Goal: Obtain resource: Download file/media

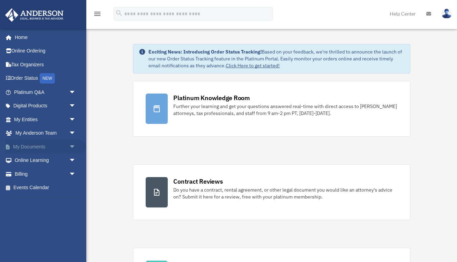
click at [45, 143] on link "My Documents arrow_drop_down" at bounding box center [46, 147] width 82 height 14
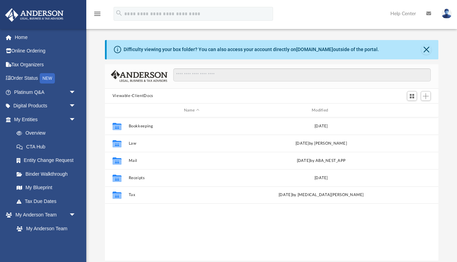
scroll to position [157, 334]
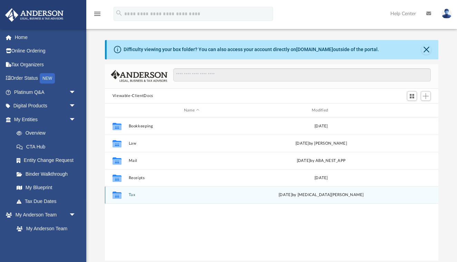
click at [117, 194] on icon "grid" at bounding box center [116, 196] width 9 height 6
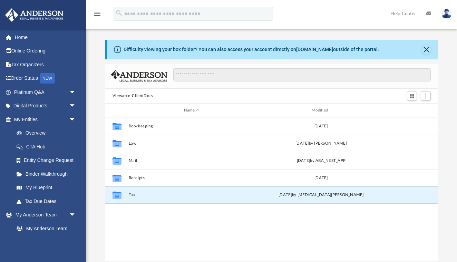
click at [117, 194] on icon "grid" at bounding box center [116, 196] width 9 height 6
click at [134, 197] on button "Tax" at bounding box center [192, 195] width 126 height 4
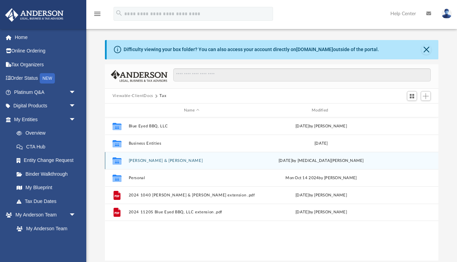
click at [147, 162] on button "[PERSON_NAME] & [PERSON_NAME]" at bounding box center [192, 161] width 126 height 4
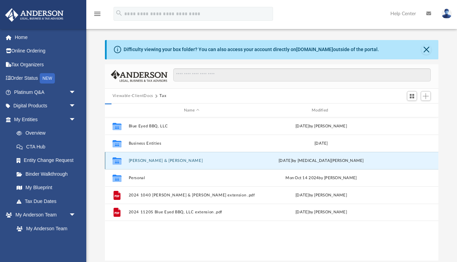
click at [147, 162] on button "[PERSON_NAME] & [PERSON_NAME]" at bounding box center [192, 161] width 126 height 4
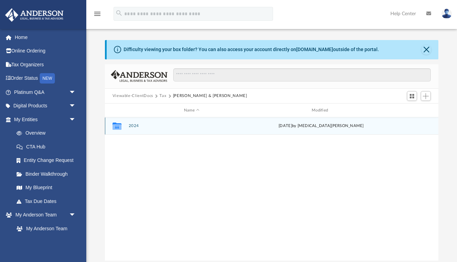
click at [137, 126] on button "2024" at bounding box center [192, 126] width 126 height 4
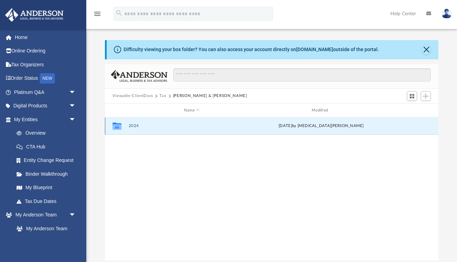
click at [137, 126] on button "2024" at bounding box center [192, 126] width 126 height 4
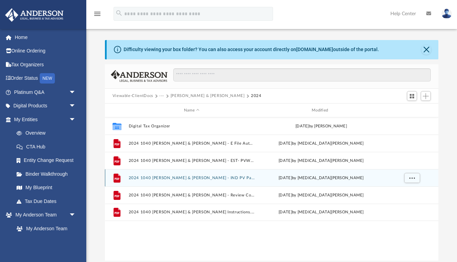
click at [170, 178] on button "2024 1040 [PERSON_NAME] & [PERSON_NAME] - IND PV Payment voucher.pdf" at bounding box center [192, 178] width 126 height 4
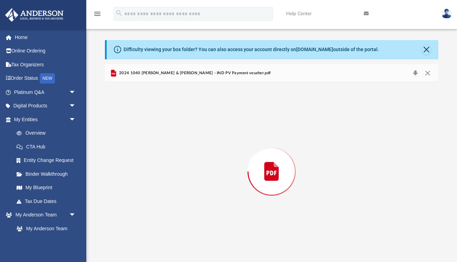
click at [170, 178] on div "Preview" at bounding box center [272, 171] width 334 height 178
click at [405, 73] on button "Print" at bounding box center [403, 73] width 14 height 11
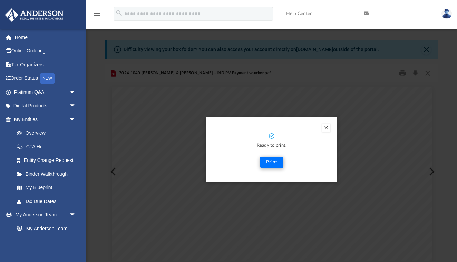
click at [271, 164] on button "Print" at bounding box center [271, 162] width 23 height 11
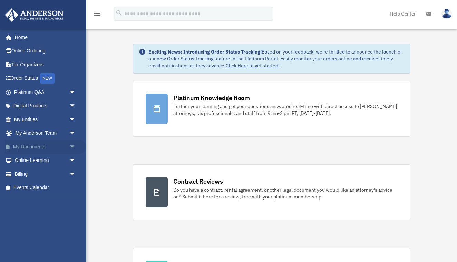
click at [40, 146] on link "My Documents arrow_drop_down" at bounding box center [46, 147] width 82 height 14
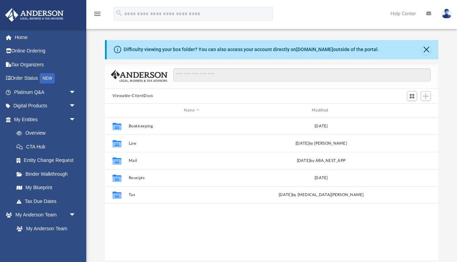
scroll to position [157, 334]
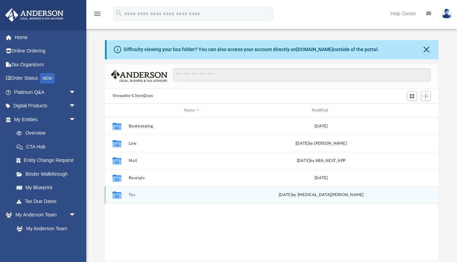
click at [132, 195] on button "Tax" at bounding box center [192, 195] width 126 height 4
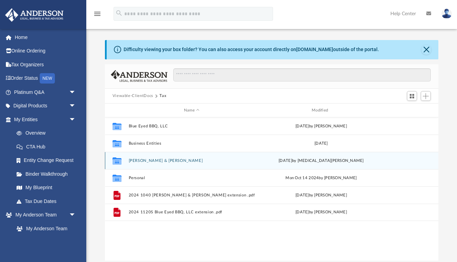
click at [141, 159] on button "Moran, Michael J. & Denise" at bounding box center [192, 161] width 126 height 4
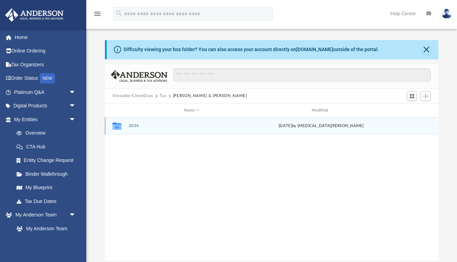
click at [134, 126] on button "2024" at bounding box center [192, 126] width 126 height 4
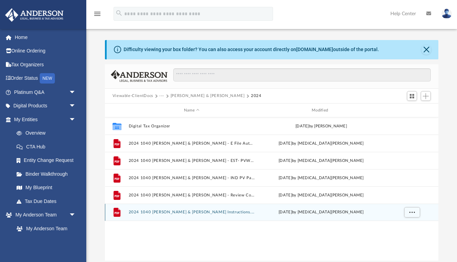
click at [197, 213] on button "2024 1040 [PERSON_NAME] & [PERSON_NAME] Instructions.pdf" at bounding box center [192, 212] width 126 height 4
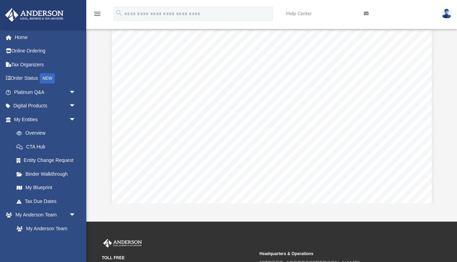
scroll to position [60, 0]
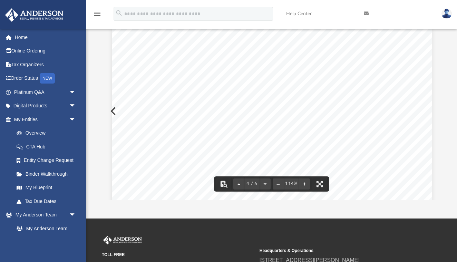
click at [426, 140] on div "400061 04-01-24 Prepared for: Prepared by: Filing Instructions MICHAEL J. & DEN…" at bounding box center [272, 234] width 320 height 415
click at [386, 15] on link at bounding box center [398, 13] width 78 height 27
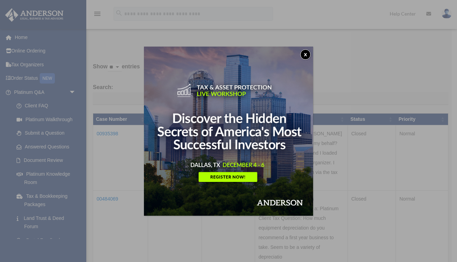
click at [305, 53] on button "x" at bounding box center [306, 54] width 10 height 10
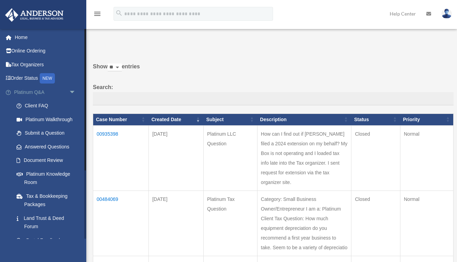
click at [73, 92] on span "arrow_drop_down" at bounding box center [76, 92] width 14 height 14
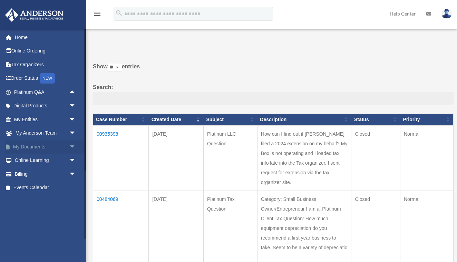
click at [72, 146] on span "arrow_drop_down" at bounding box center [76, 147] width 14 height 14
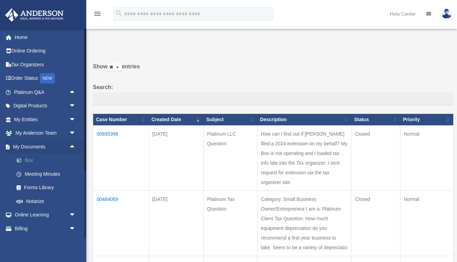
click at [30, 157] on link "Box" at bounding box center [48, 161] width 77 height 14
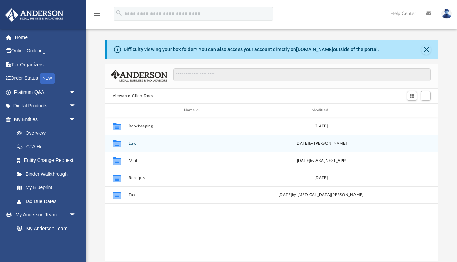
scroll to position [157, 334]
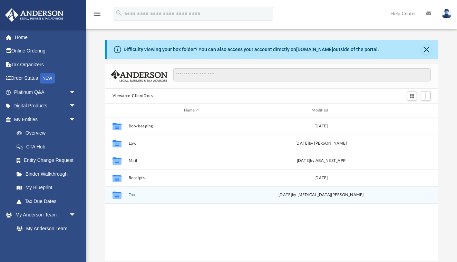
click at [132, 195] on button "Tax" at bounding box center [192, 195] width 126 height 4
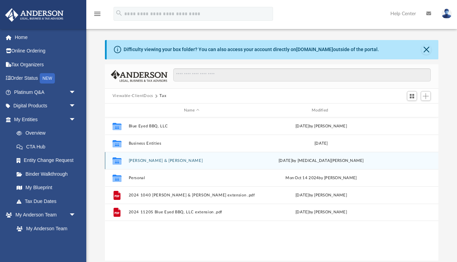
click at [143, 162] on button "[PERSON_NAME] & [PERSON_NAME]" at bounding box center [192, 161] width 126 height 4
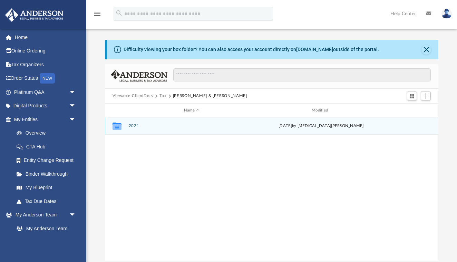
click at [136, 126] on button "2024" at bounding box center [192, 126] width 126 height 4
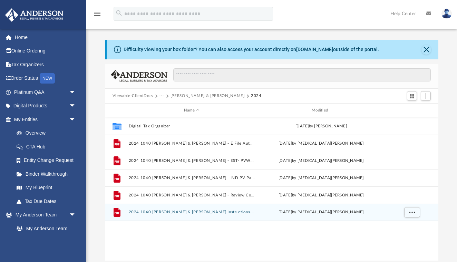
click at [245, 213] on button "2024 1040 [PERSON_NAME] & [PERSON_NAME] Instructions.pdf" at bounding box center [192, 212] width 126 height 4
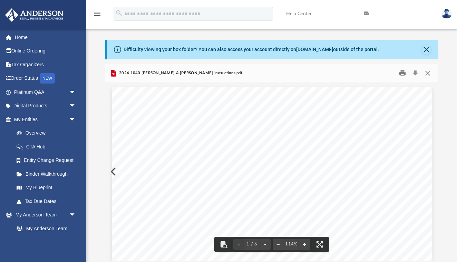
click at [404, 73] on button "Print" at bounding box center [403, 73] width 14 height 11
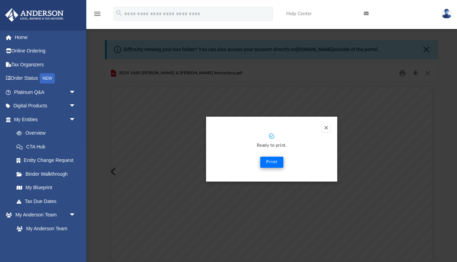
click at [273, 164] on button "Print" at bounding box center [271, 162] width 23 height 11
